Goal: Task Accomplishment & Management: Manage account settings

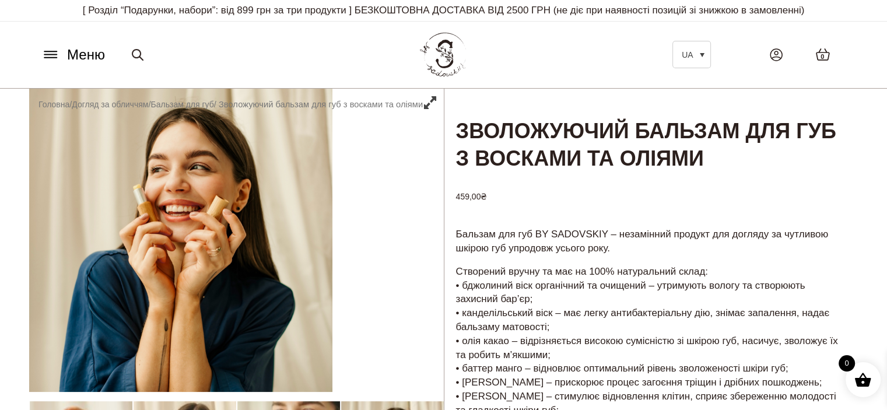
click at [82, 52] on span "Меню" at bounding box center [86, 54] width 38 height 21
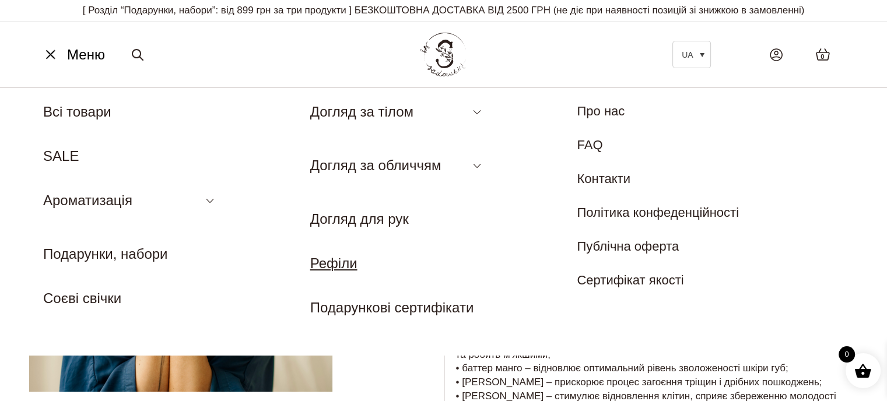
click at [353, 261] on link "Рефіли" at bounding box center [333, 263] width 47 height 16
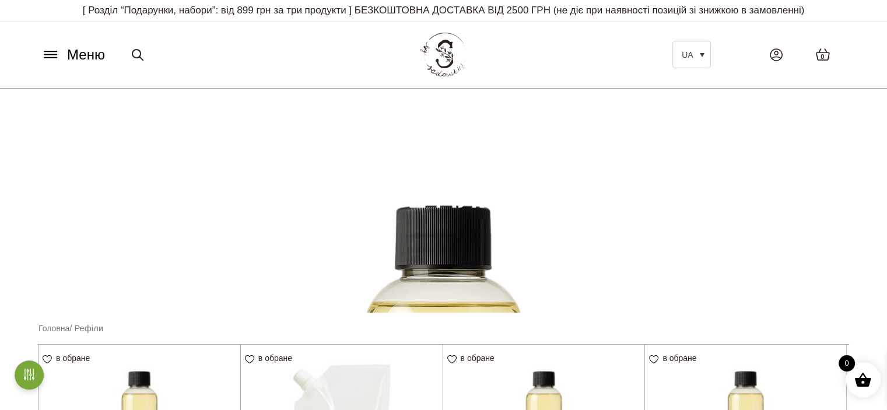
click at [60, 59] on button "Меню" at bounding box center [73, 55] width 71 height 22
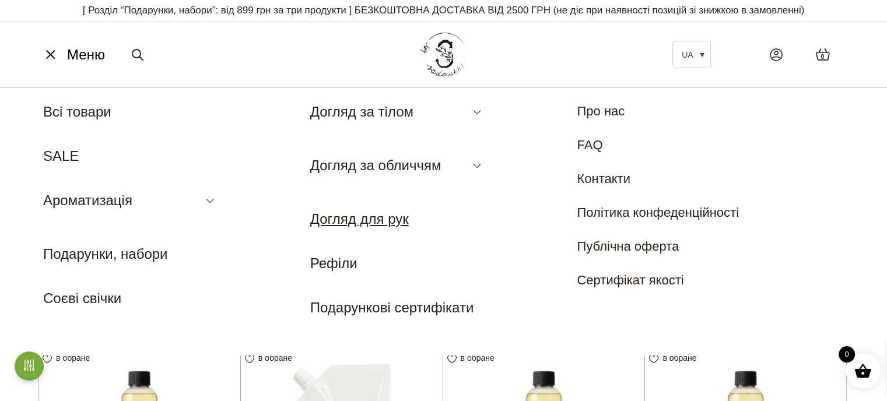
click at [357, 225] on link "Догляд для рук" at bounding box center [359, 219] width 99 height 16
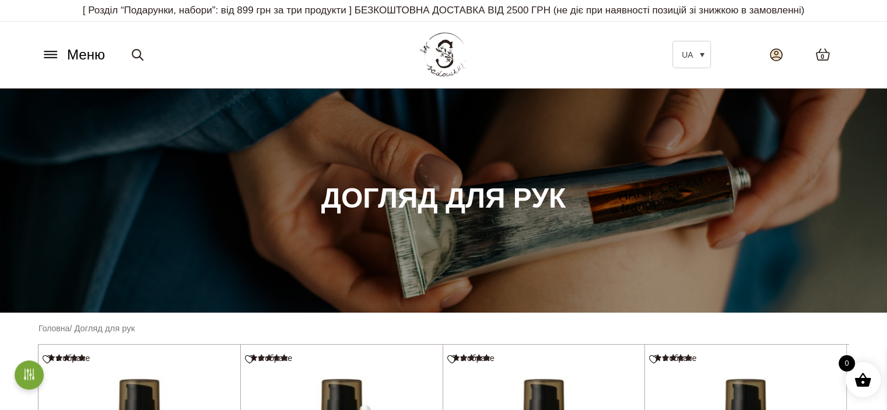
click at [776, 58] on icon at bounding box center [776, 54] width 13 height 13
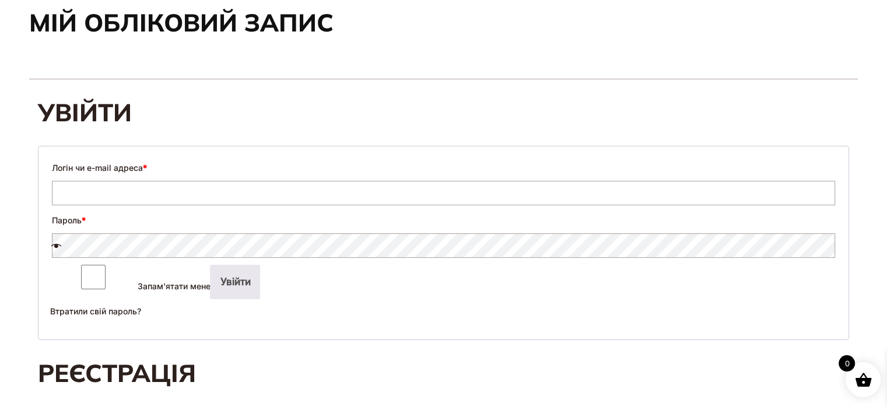
click at [160, 197] on input "Логін чи e-mail адреса *" at bounding box center [443, 193] width 783 height 24
type input "**********"
click at [141, 243] on span at bounding box center [436, 247] width 783 height 14
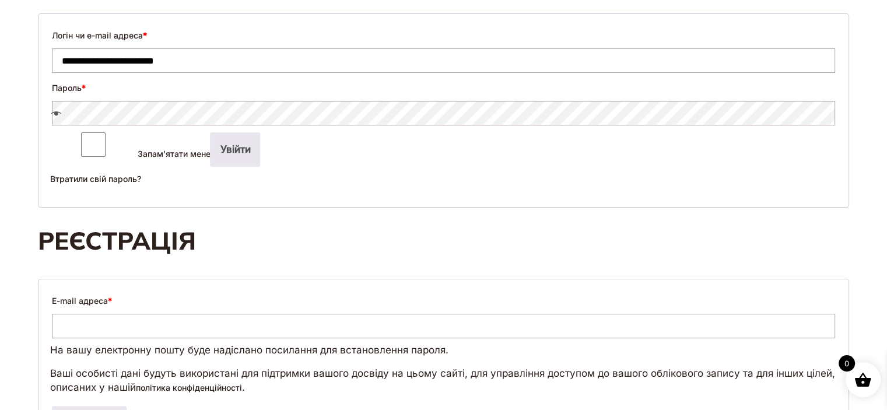
scroll to position [292, 0]
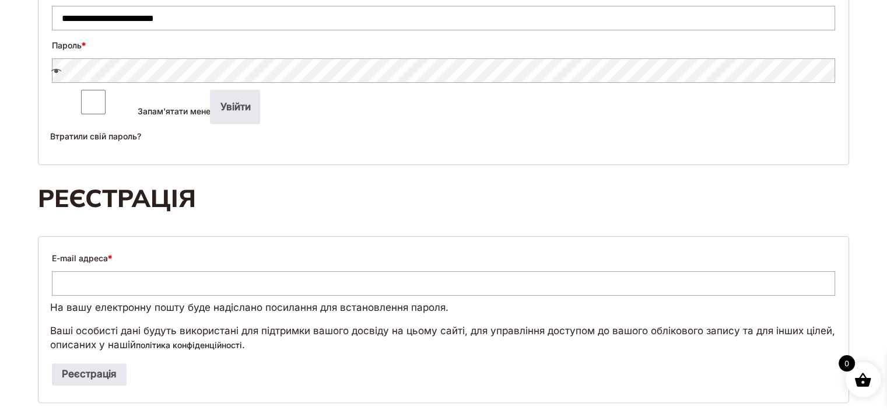
click at [110, 296] on input "E-mail адреса *" at bounding box center [443, 283] width 783 height 24
type input "**********"
click at [90, 386] on button "Реєстрація" at bounding box center [89, 374] width 75 height 22
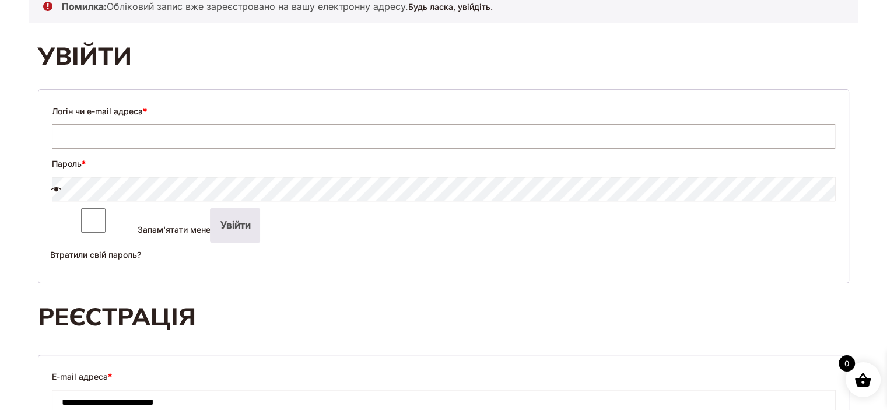
scroll to position [233, 0]
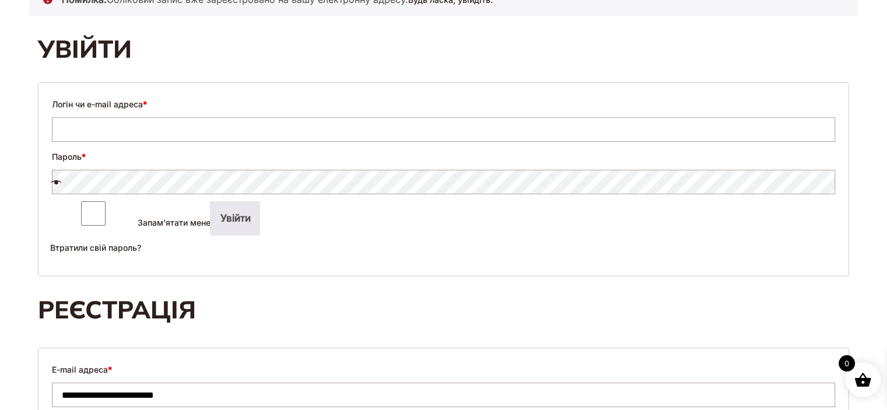
click at [181, 138] on input "Логін чи e-mail адреса *" at bounding box center [443, 129] width 783 height 24
type input "**********"
click at [164, 184] on span at bounding box center [436, 184] width 783 height 14
drag, startPoint x: 68, startPoint y: 178, endPoint x: 58, endPoint y: 180, distance: 10.2
click at [66, 178] on span at bounding box center [436, 184] width 783 height 14
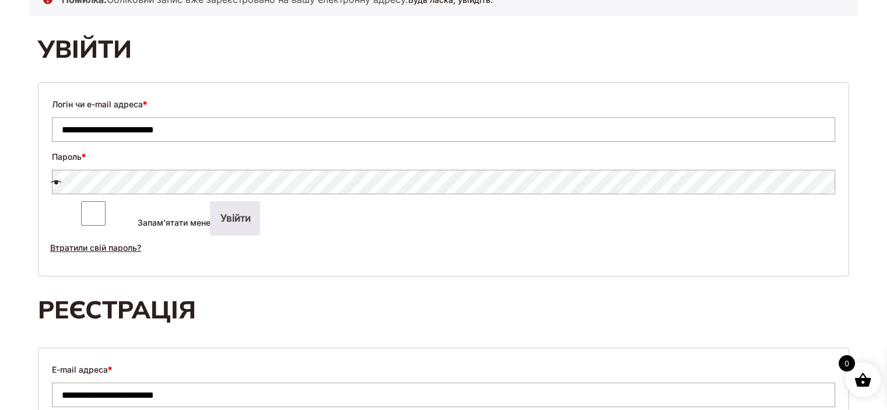
click at [92, 253] on link "Втратили свій пароль?" at bounding box center [95, 248] width 91 height 10
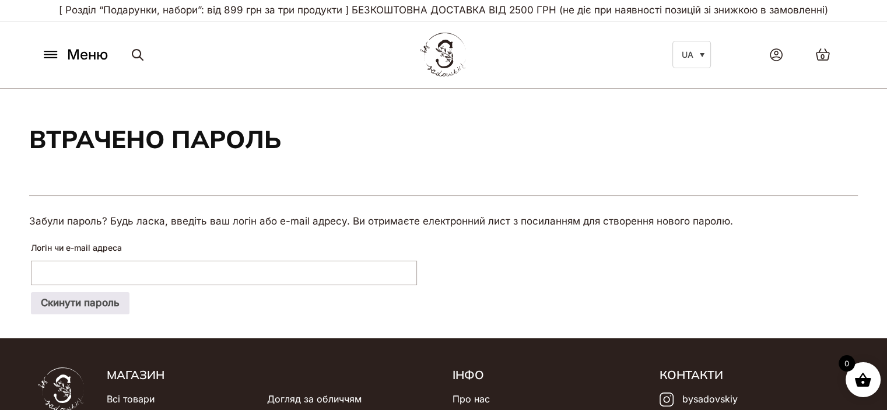
click at [72, 276] on input "Логін чи e-mail адреса" at bounding box center [224, 273] width 386 height 24
type input "**********"
click at [98, 305] on button "Скинути пароль" at bounding box center [80, 303] width 99 height 22
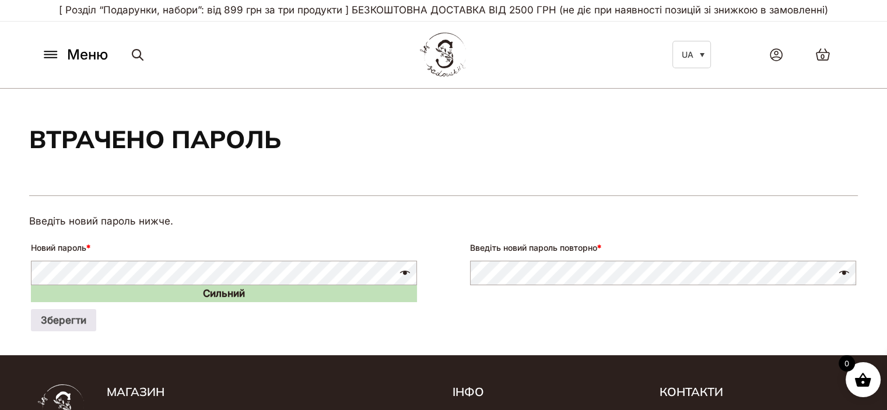
drag, startPoint x: 669, startPoint y: 160, endPoint x: 623, endPoint y: 166, distance: 46.4
click at [669, 160] on section "Втрачено пароль" at bounding box center [443, 142] width 829 height 107
click at [75, 316] on button "Зберегти" at bounding box center [63, 320] width 65 height 22
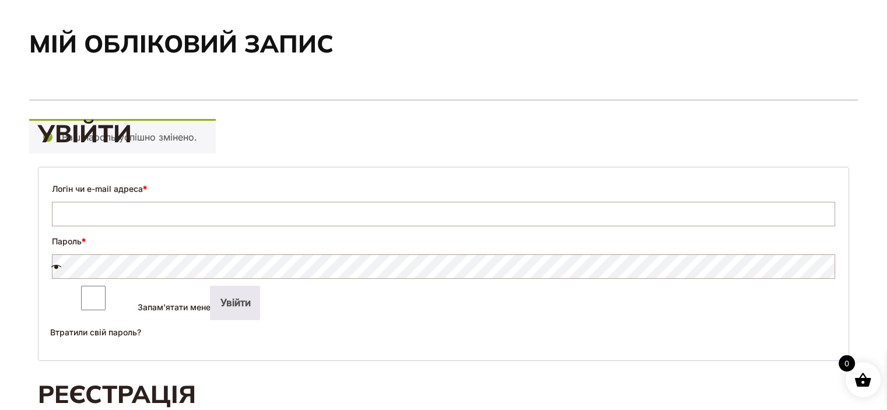
scroll to position [117, 0]
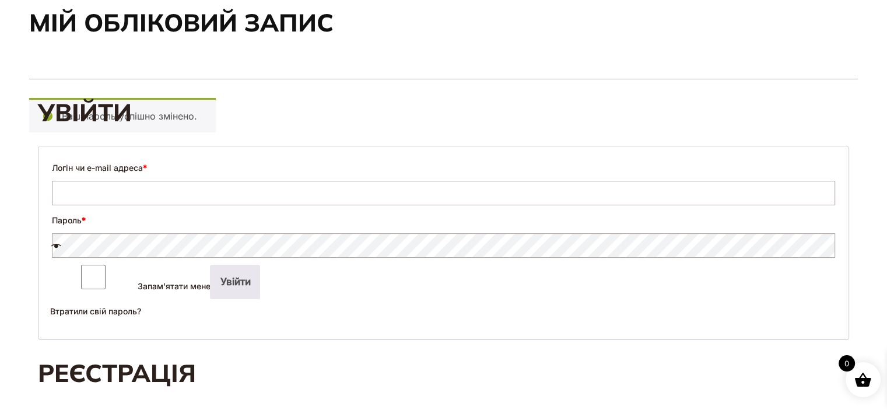
type input "**********"
click at [210, 298] on button "Увійти" at bounding box center [235, 282] width 50 height 34
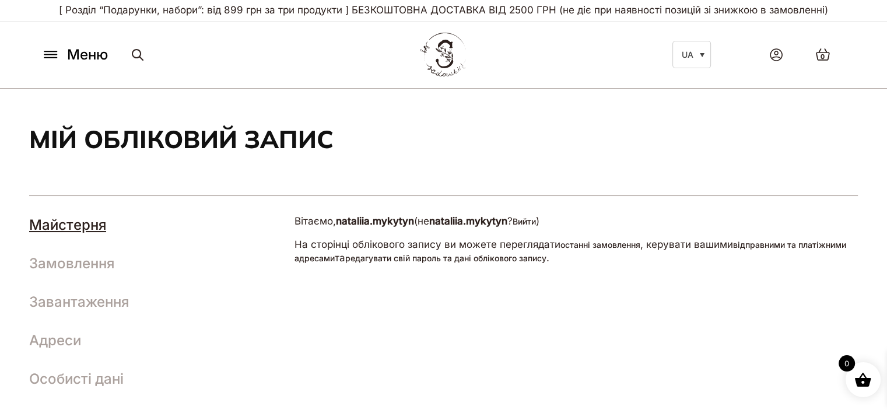
click at [593, 158] on section "Мій обліковий запис" at bounding box center [443, 142] width 829 height 107
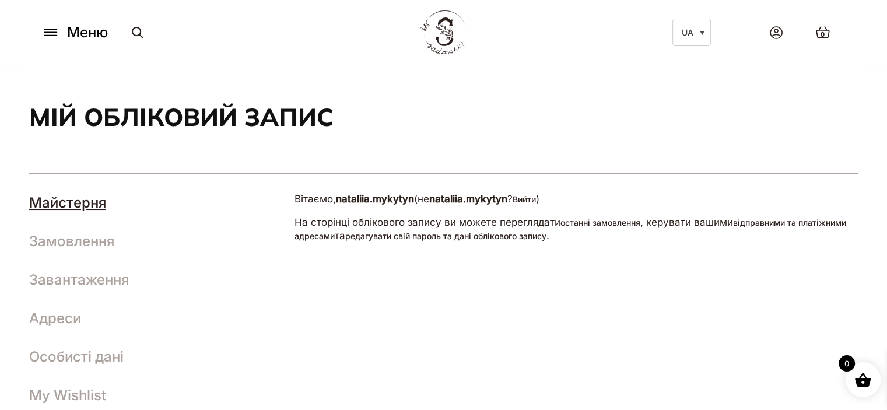
scroll to position [117, 0]
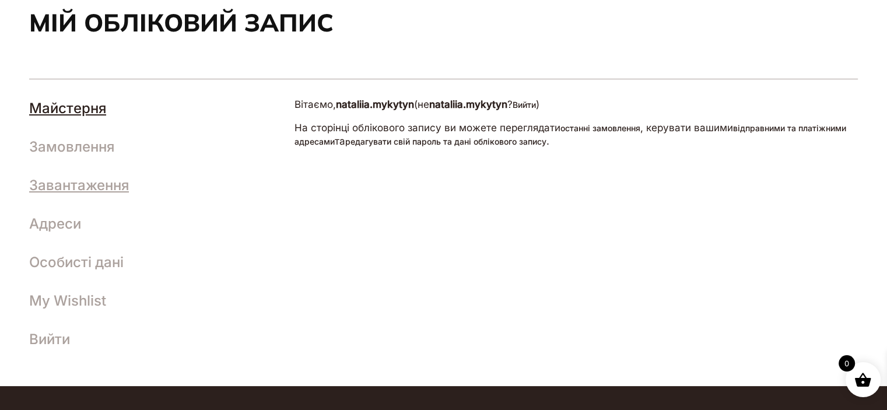
click at [83, 184] on link "Завантаження" at bounding box center [79, 185] width 100 height 17
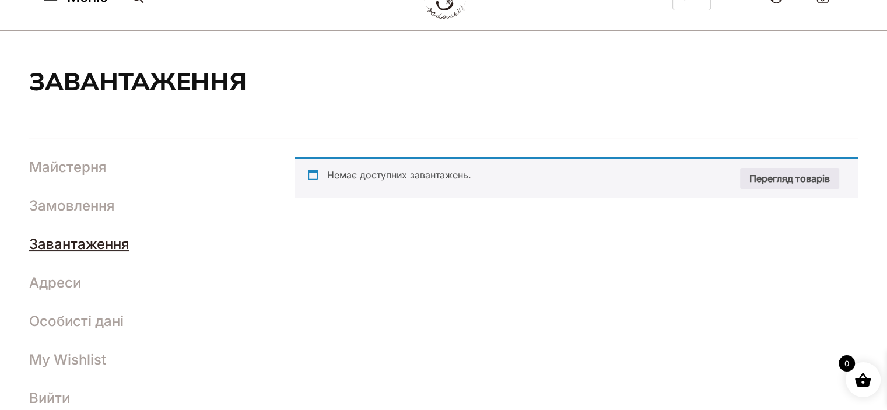
scroll to position [58, 0]
click at [77, 205] on link "Замовлення" at bounding box center [71, 205] width 85 height 17
click at [72, 205] on link "Замовлення" at bounding box center [71, 205] width 85 height 17
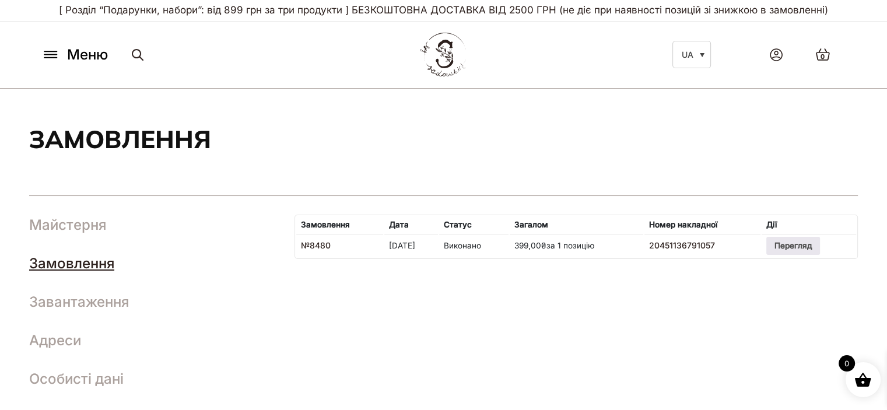
click at [415, 244] on time "03.04.2025" at bounding box center [402, 245] width 26 height 9
drag, startPoint x: 421, startPoint y: 244, endPoint x: 367, endPoint y: 240, distance: 53.8
click at [367, 240] on tr "№8480 03.04.2025 Виконано 399,00 ₴ за 1 позицію 20451136791057 Перегляд" at bounding box center [576, 245] width 560 height 23
click at [55, 52] on icon at bounding box center [50, 54] width 19 height 12
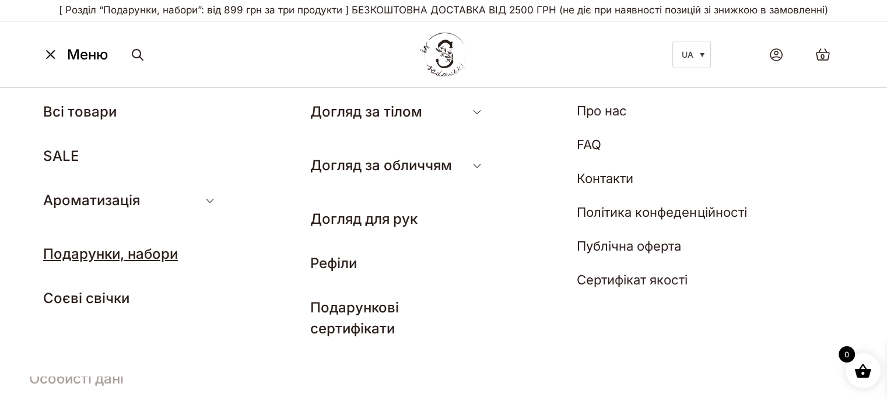
click at [121, 251] on link "Подарунки, набори" at bounding box center [110, 254] width 135 height 17
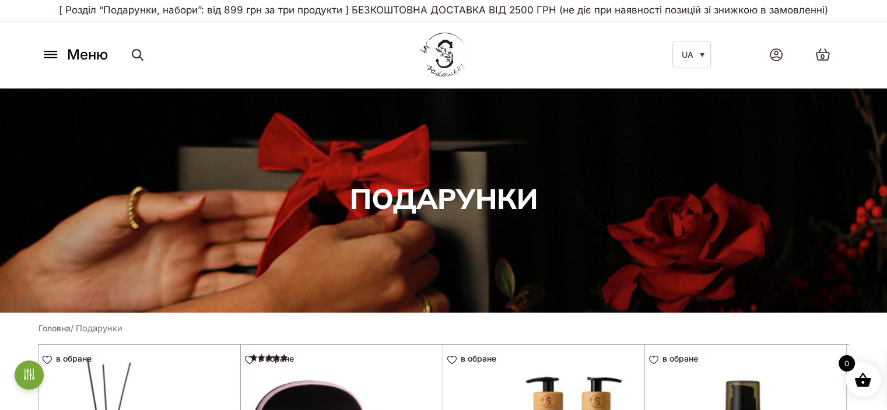
click at [55, 57] on icon at bounding box center [50, 54] width 19 height 12
